Goal: Task Accomplishment & Management: Manage account settings

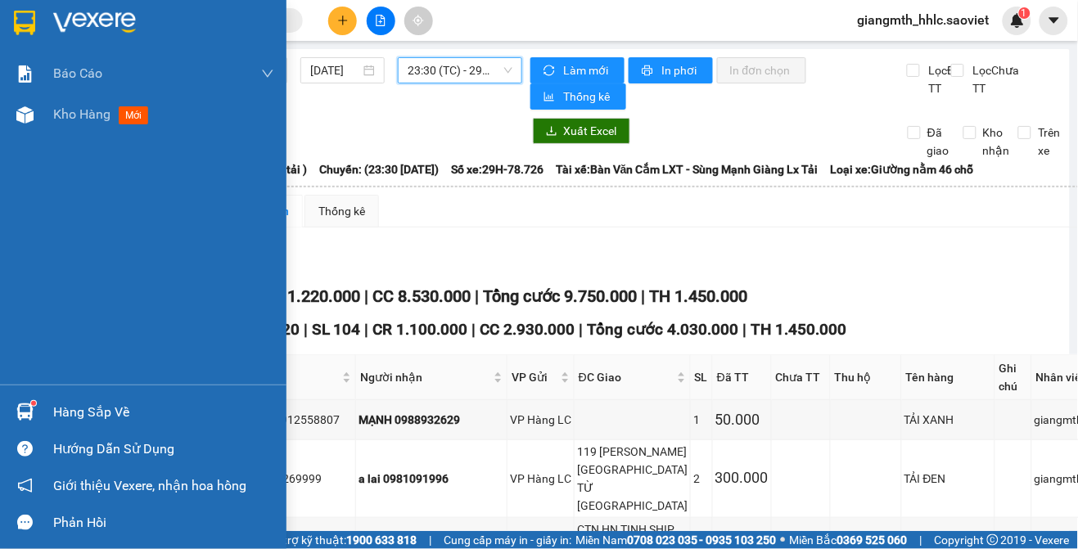
scroll to position [1695, 0]
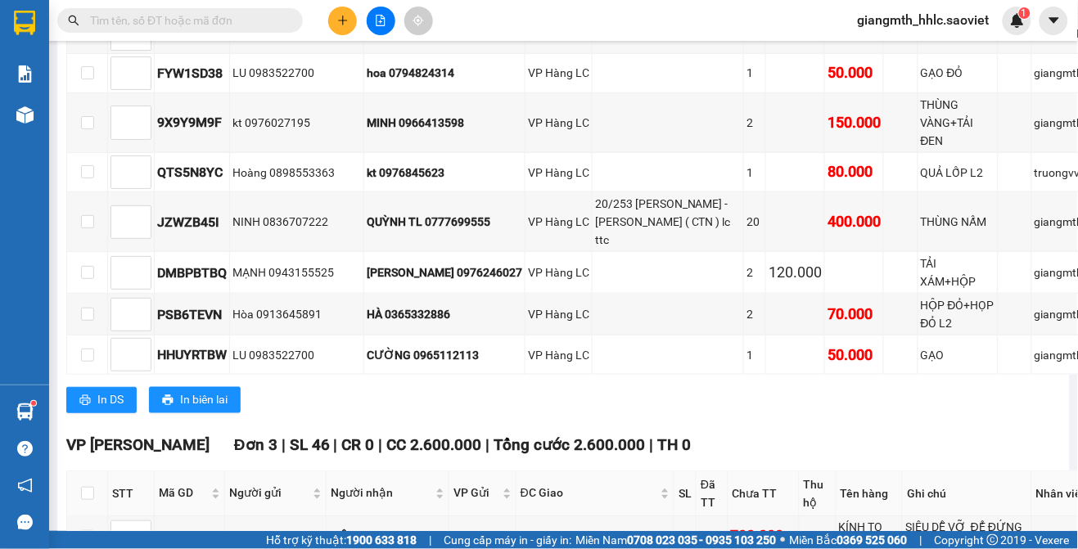
click at [866, 31] on div "giangmth_hhlc.saoviet 1" at bounding box center [938, 21] width 187 height 29
click at [899, 21] on span "giangmth_hhlc.saoviet" at bounding box center [924, 20] width 158 height 20
click at [896, 47] on span "Đăng xuất" at bounding box center [932, 51] width 124 height 18
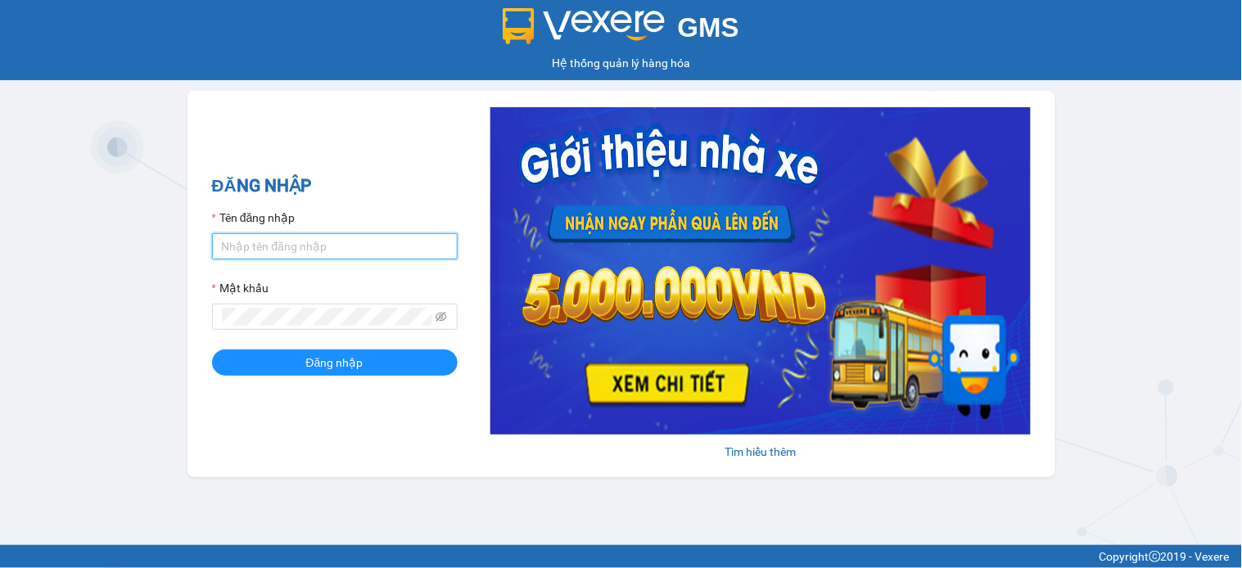
type input "huyennthhlc.saoviet"
drag, startPoint x: 309, startPoint y: 67, endPoint x: 278, endPoint y: 83, distance: 34.1
click at [279, 83] on div "GMS Hệ thống quản lý hàng hóa ĐĂNG NHẬP Tên đăng nhập huyennthhlc.saoviet Mật k…" at bounding box center [621, 272] width 1242 height 545
